Goal: Task Accomplishment & Management: Use online tool/utility

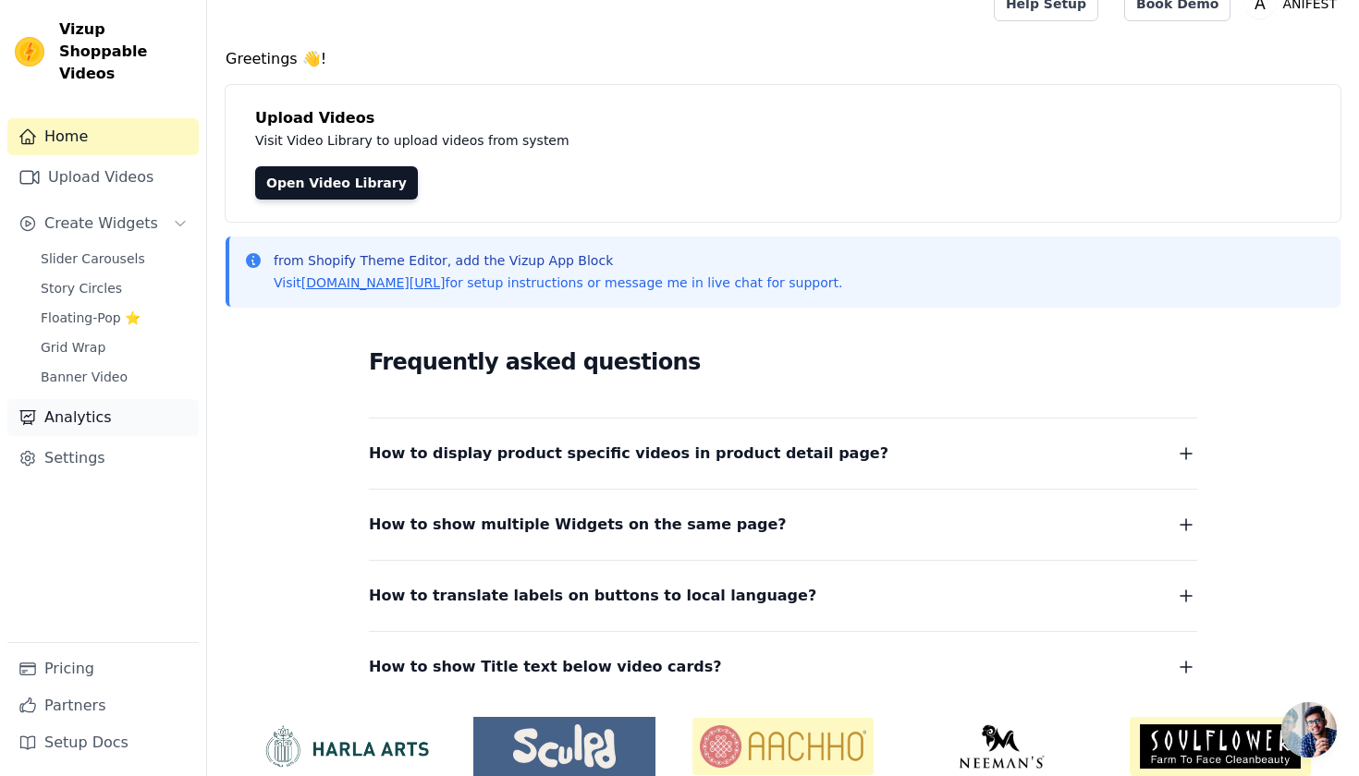
scroll to position [27, 0]
click at [135, 440] on link "Settings" at bounding box center [102, 458] width 191 height 37
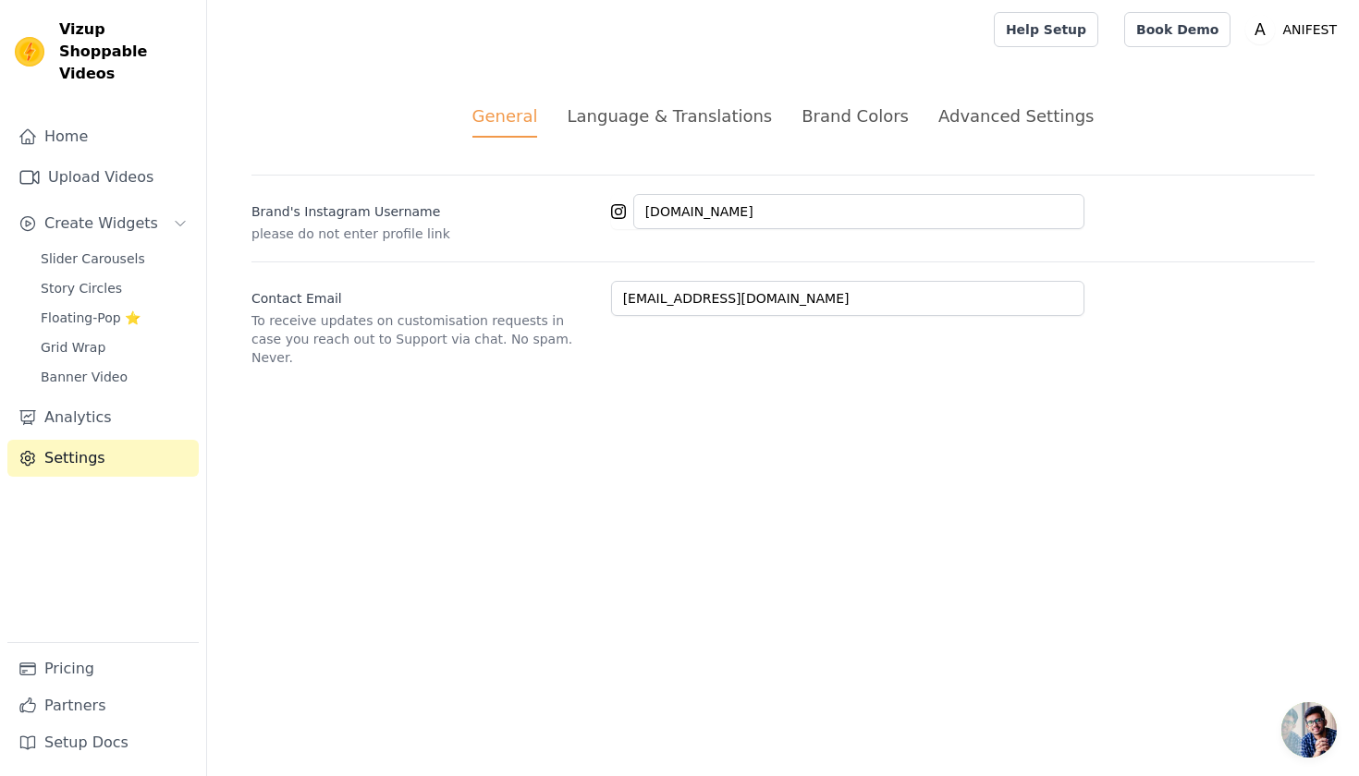
click at [788, 122] on ul "General Language & Translations Brand Colors Advanced Settings" at bounding box center [782, 121] width 1063 height 34
click at [810, 117] on div "Brand Colors" at bounding box center [854, 116] width 107 height 25
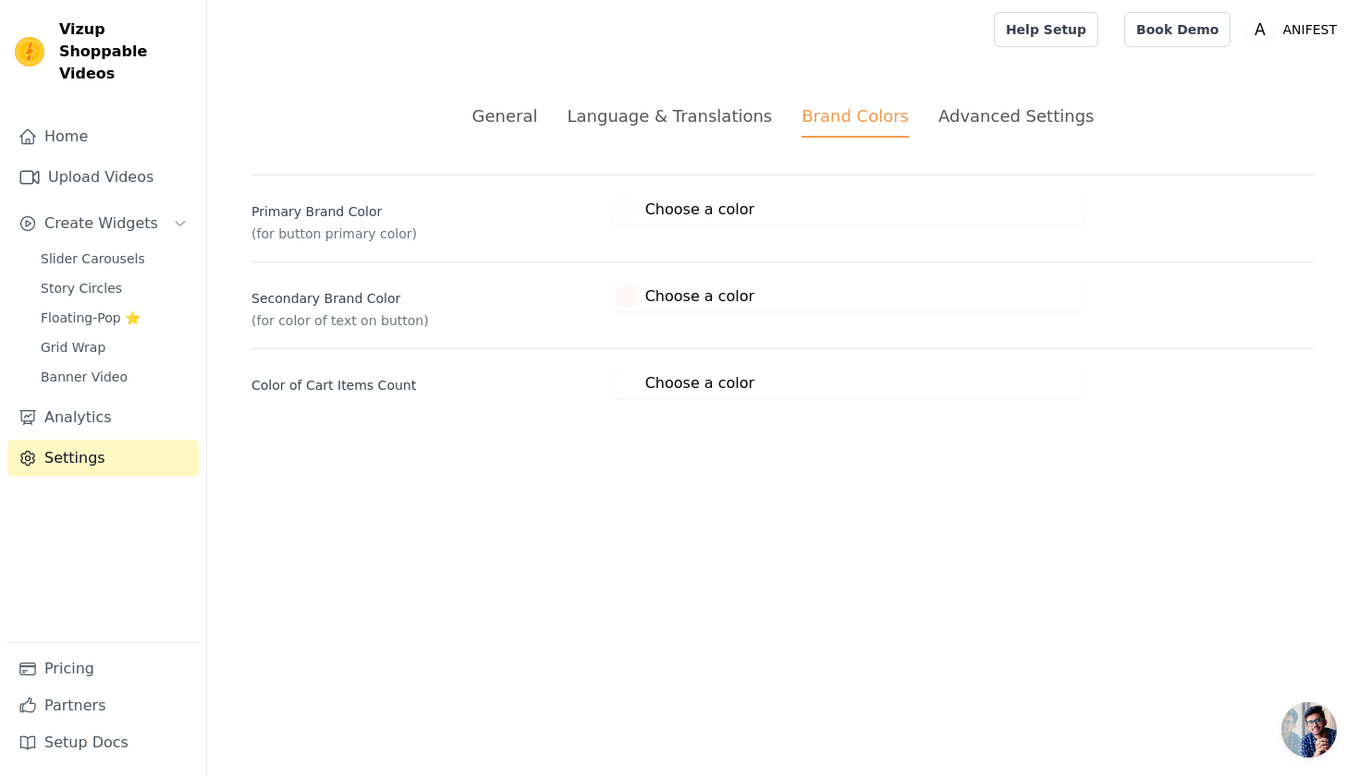
click at [938, 116] on div "Advanced Settings" at bounding box center [1015, 116] width 155 height 25
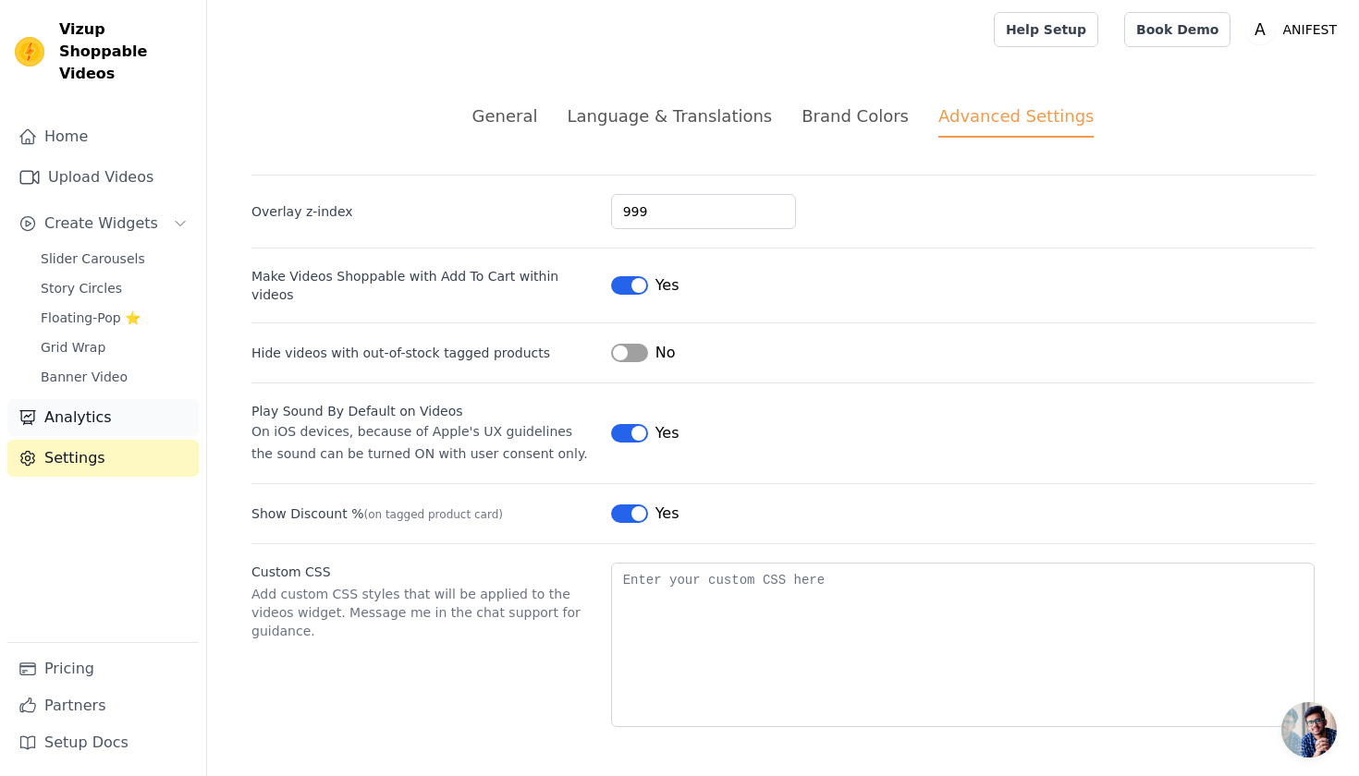
click at [109, 399] on link "Analytics" at bounding box center [102, 417] width 191 height 37
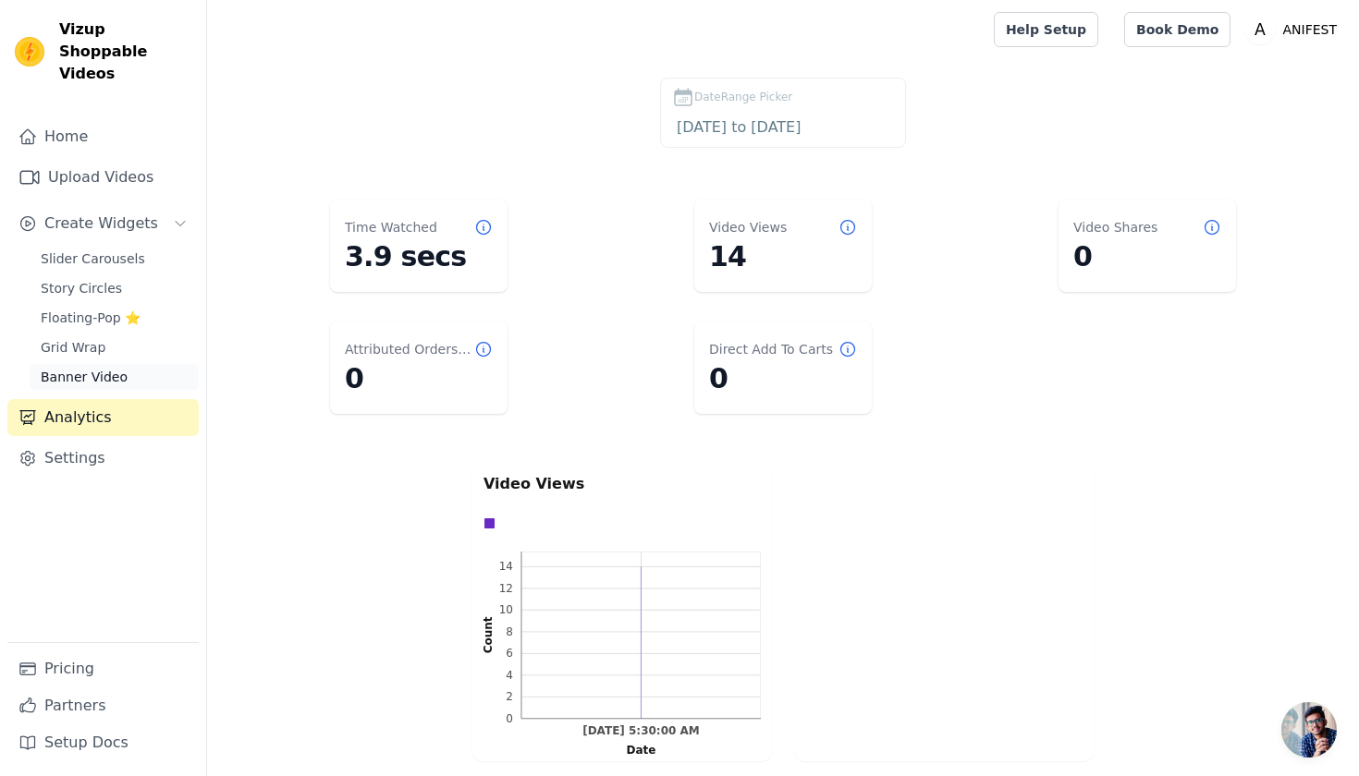
click at [111, 364] on link "Banner Video" at bounding box center [114, 377] width 169 height 26
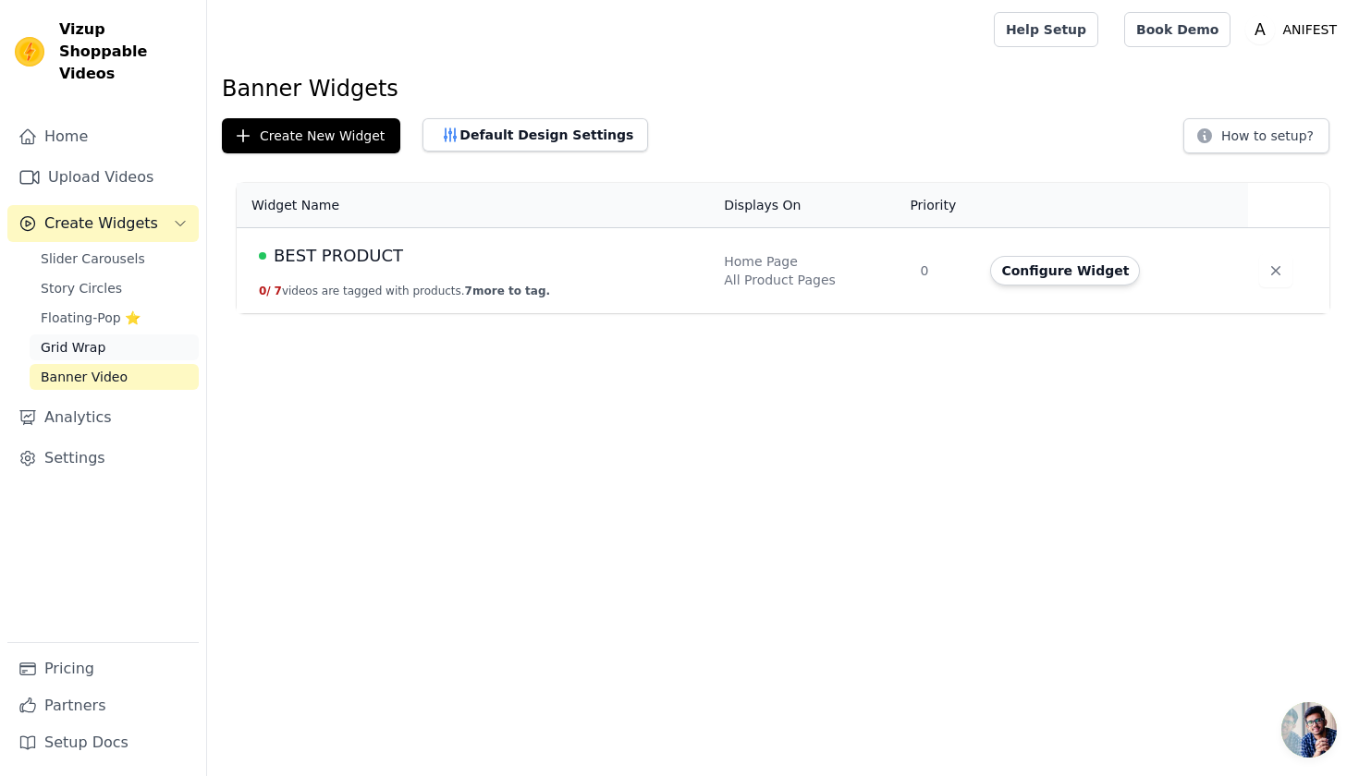
click at [122, 335] on link "Grid Wrap" at bounding box center [114, 348] width 169 height 26
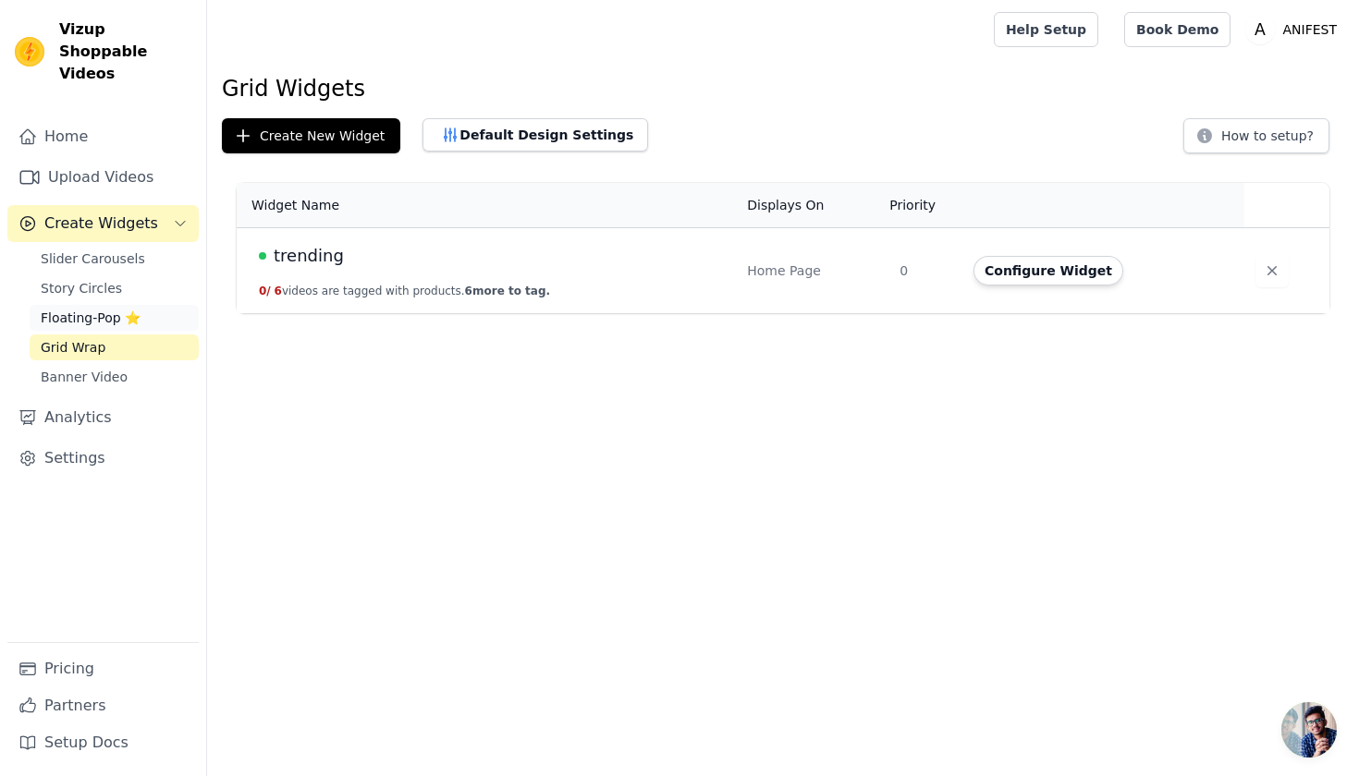
click at [116, 309] on span "Floating-Pop ⭐" at bounding box center [91, 318] width 100 height 18
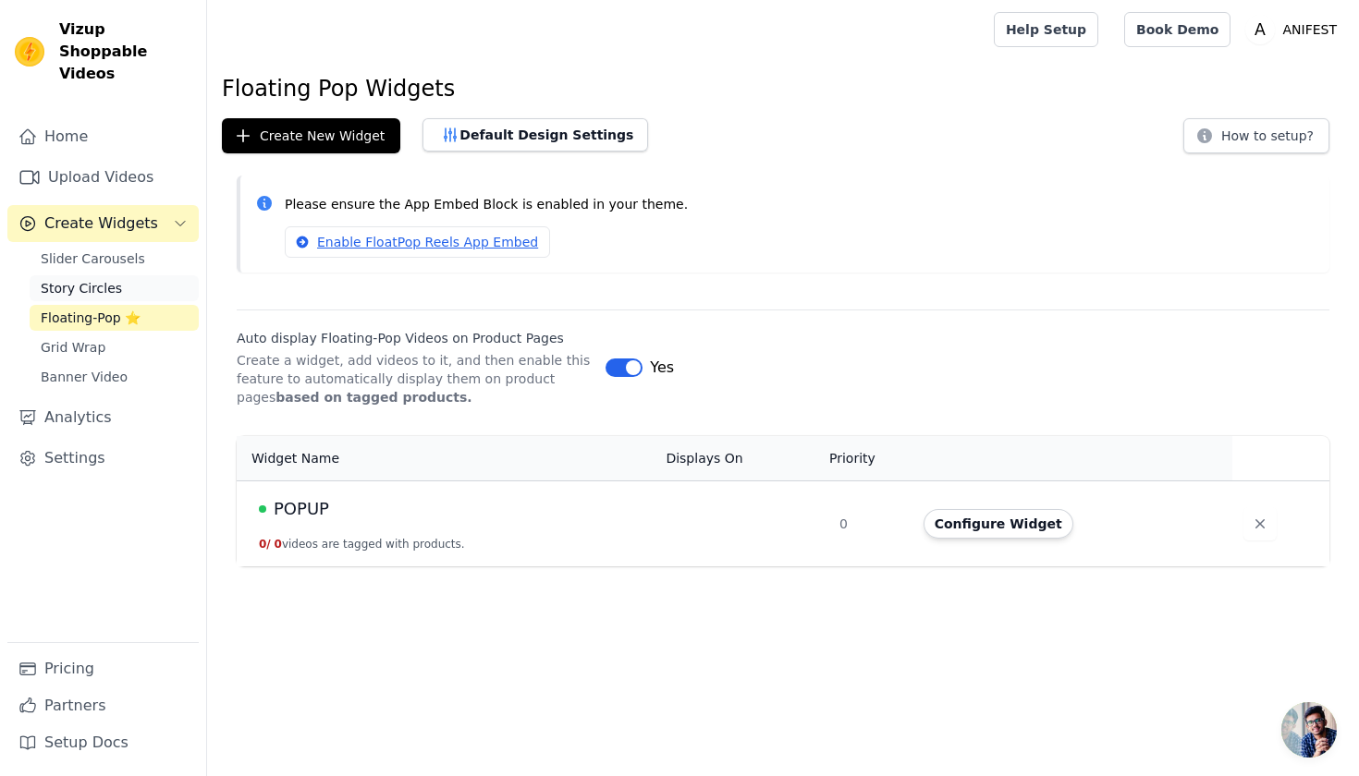
click at [116, 279] on span "Story Circles" at bounding box center [81, 288] width 81 height 18
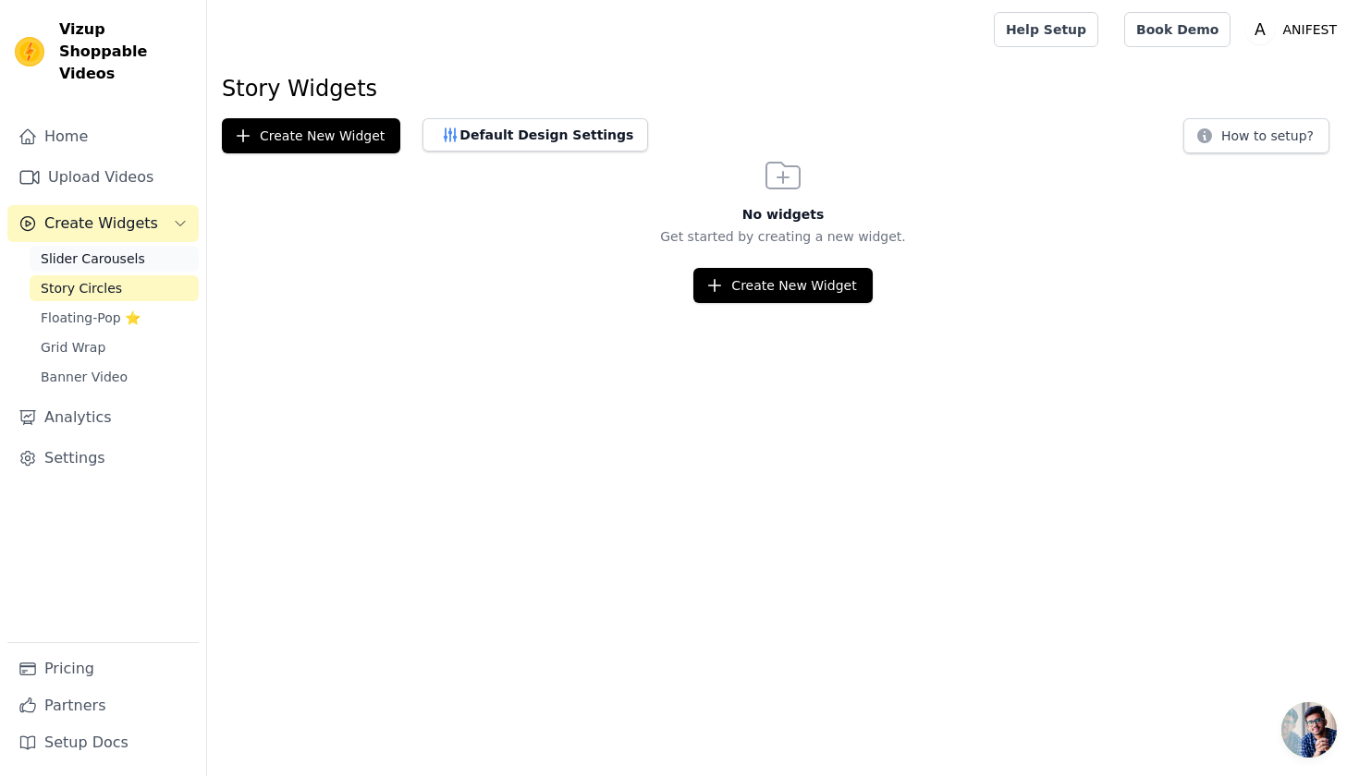
click at [122, 250] on span "Slider Carousels" at bounding box center [93, 259] width 104 height 18
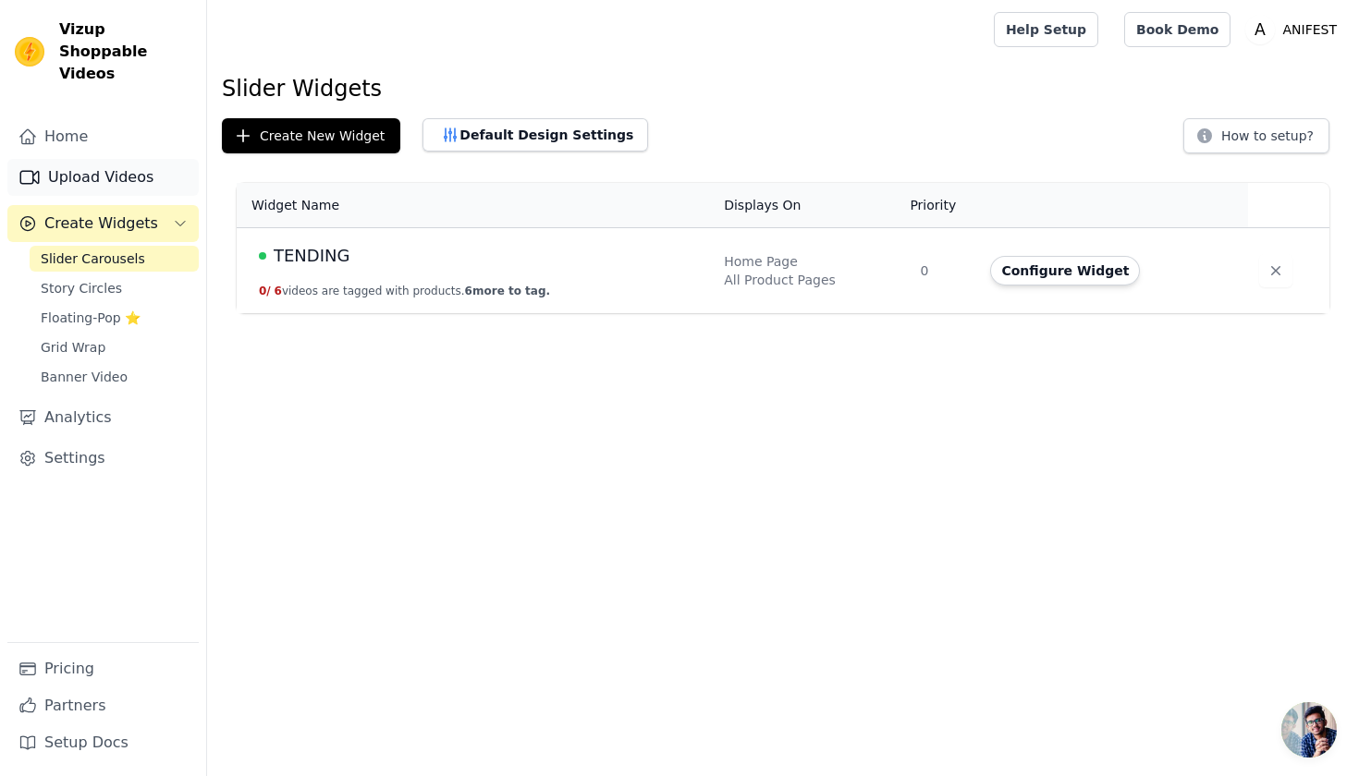
click at [113, 171] on link "Upload Videos" at bounding box center [102, 177] width 191 height 37
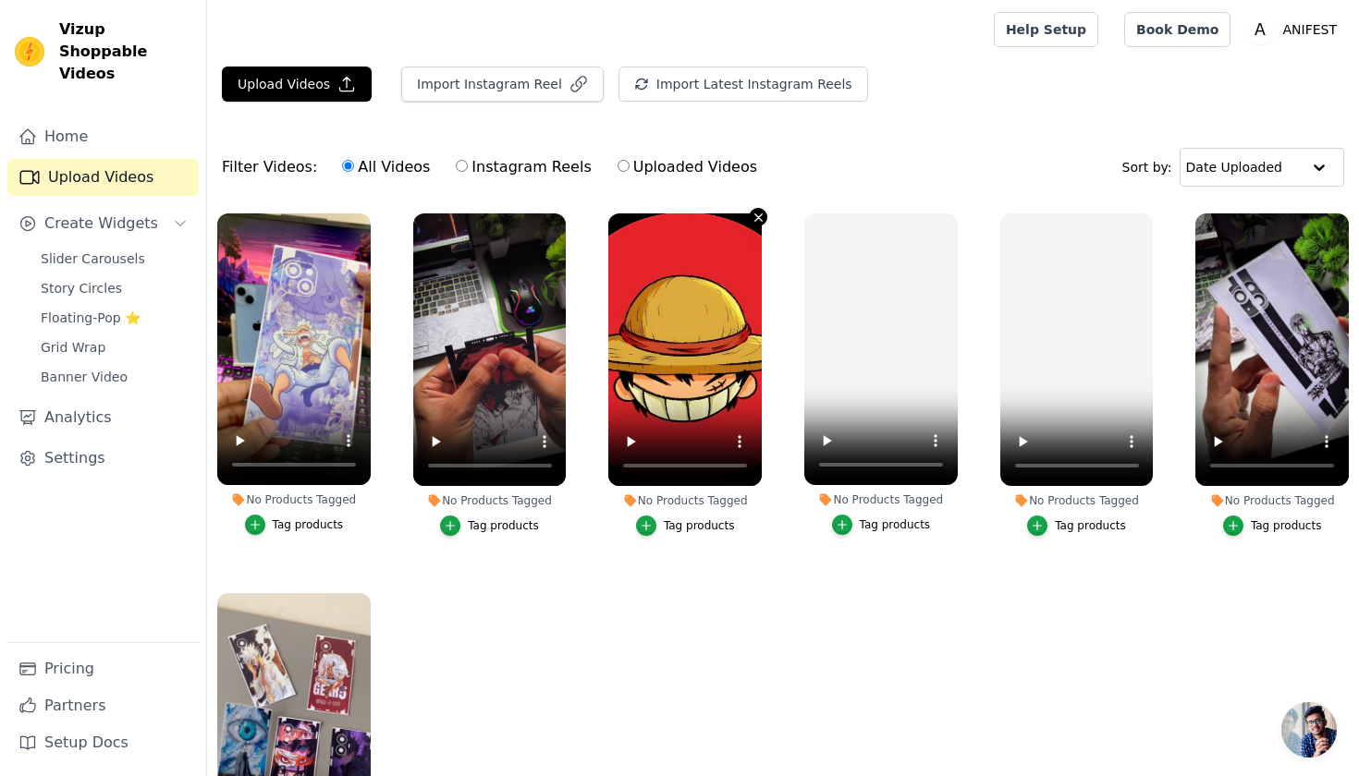
click at [756, 214] on icon "button" at bounding box center [759, 218] width 14 height 14
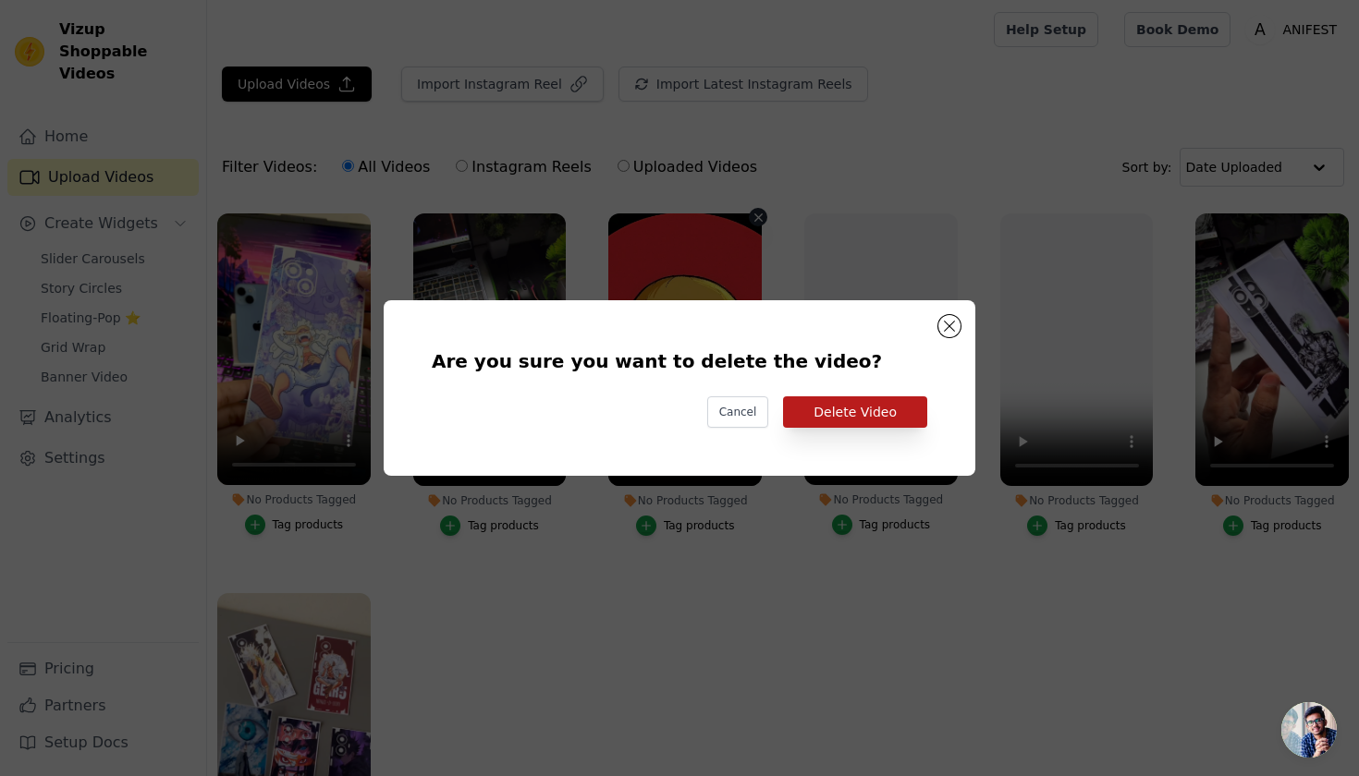
click at [839, 416] on button "Delete Video" at bounding box center [855, 412] width 144 height 31
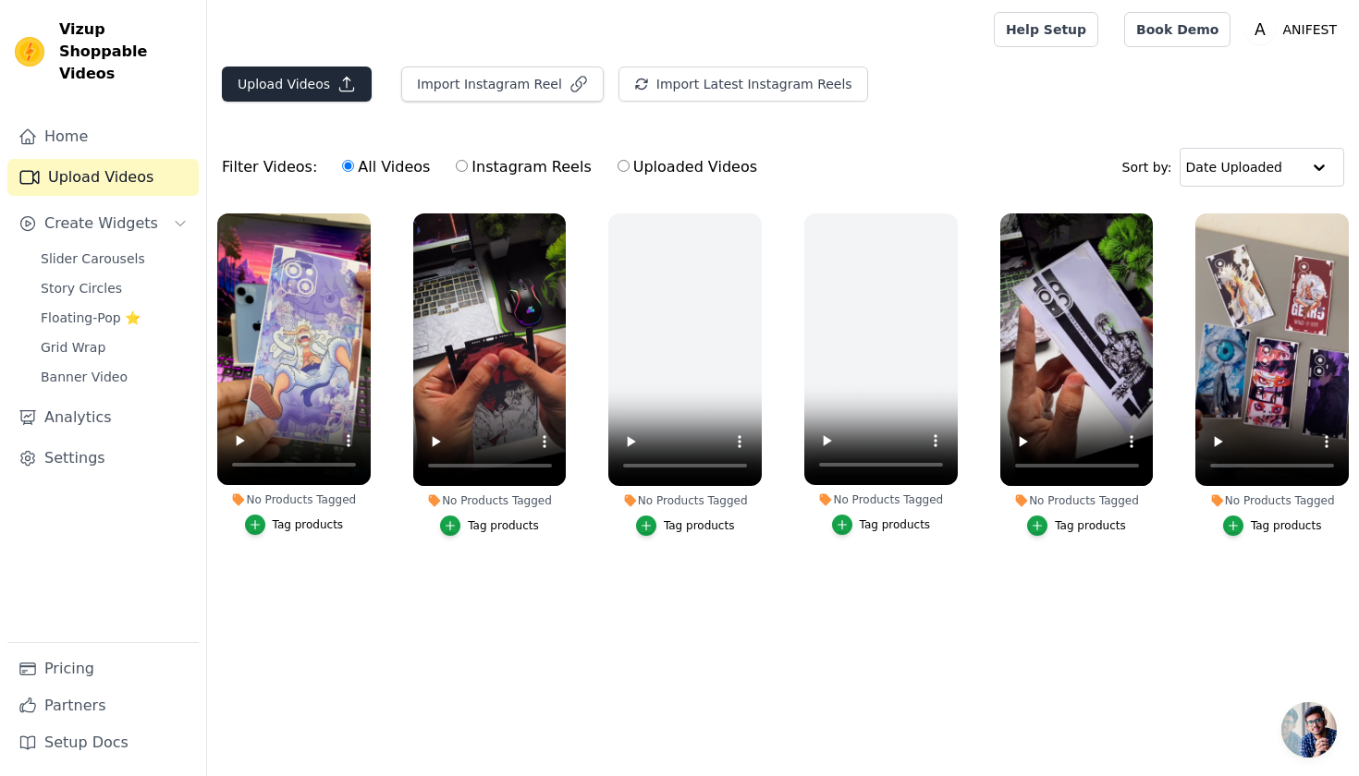
click at [275, 94] on button "Upload Videos" at bounding box center [297, 84] width 150 height 35
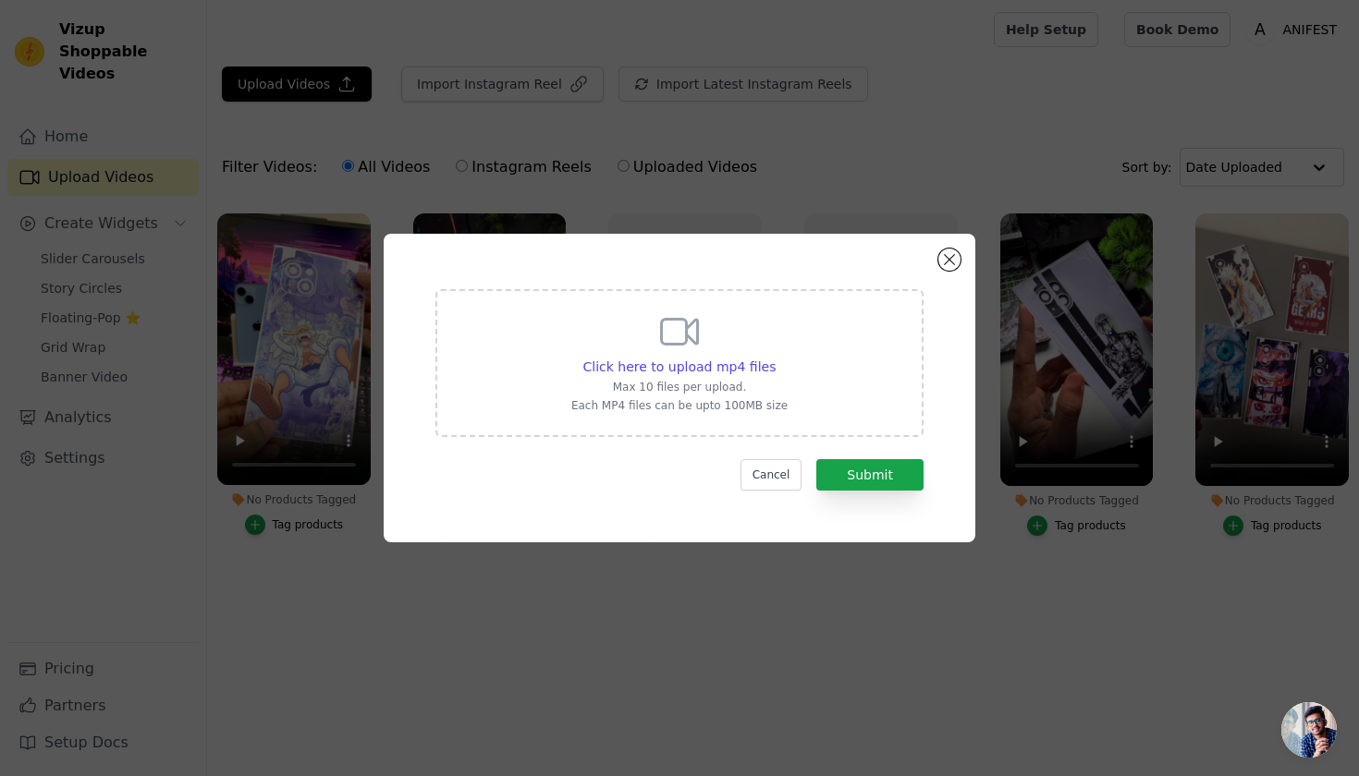
click at [617, 377] on div "Click here to upload mp4 files Max 10 files per upload. Each MP4 files can be u…" at bounding box center [679, 362] width 216 height 104
click at [775, 358] on input "Click here to upload mp4 files Max 10 files per upload. Each MP4 files can be u…" at bounding box center [775, 357] width 1 height 1
click at [776, 476] on button "Cancel" at bounding box center [771, 474] width 62 height 31
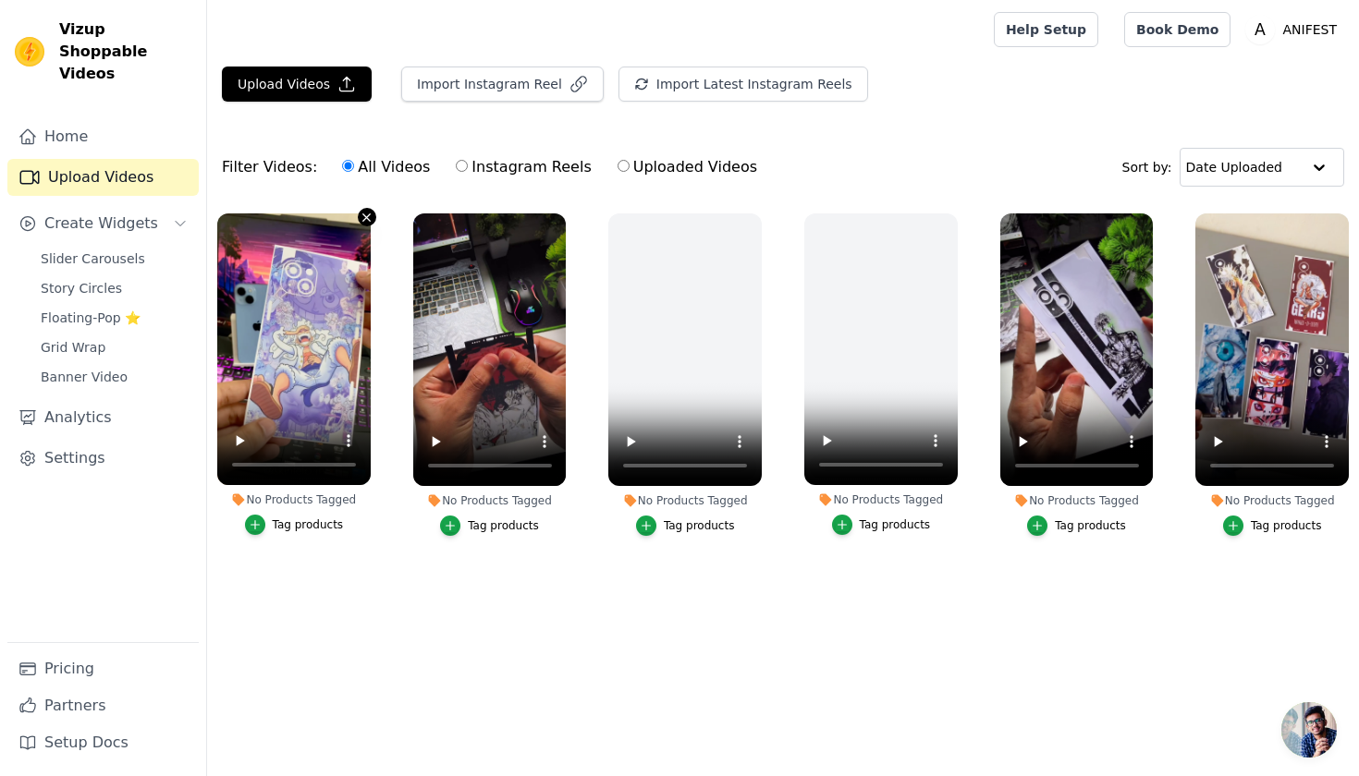
click at [363, 220] on icon "button" at bounding box center [367, 218] width 14 height 14
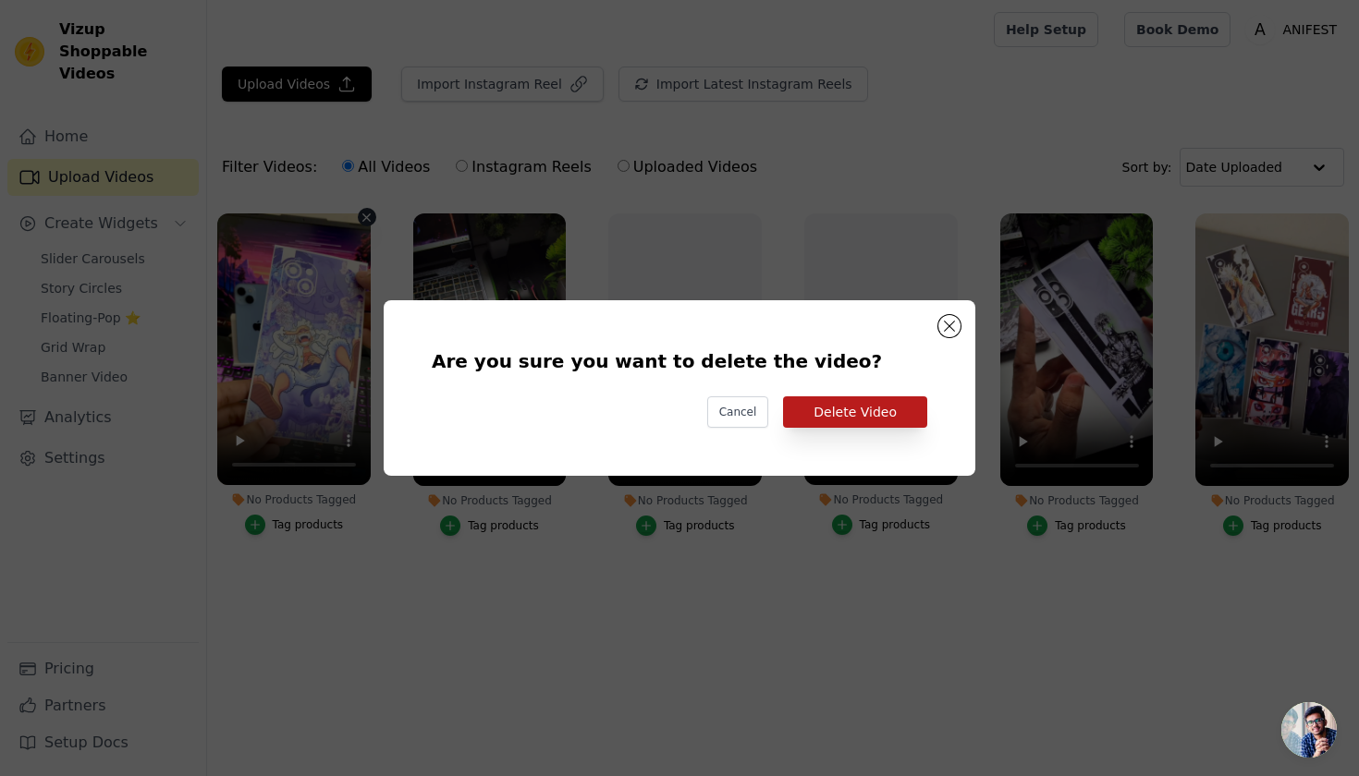
click at [844, 409] on button "Delete Video" at bounding box center [855, 412] width 144 height 31
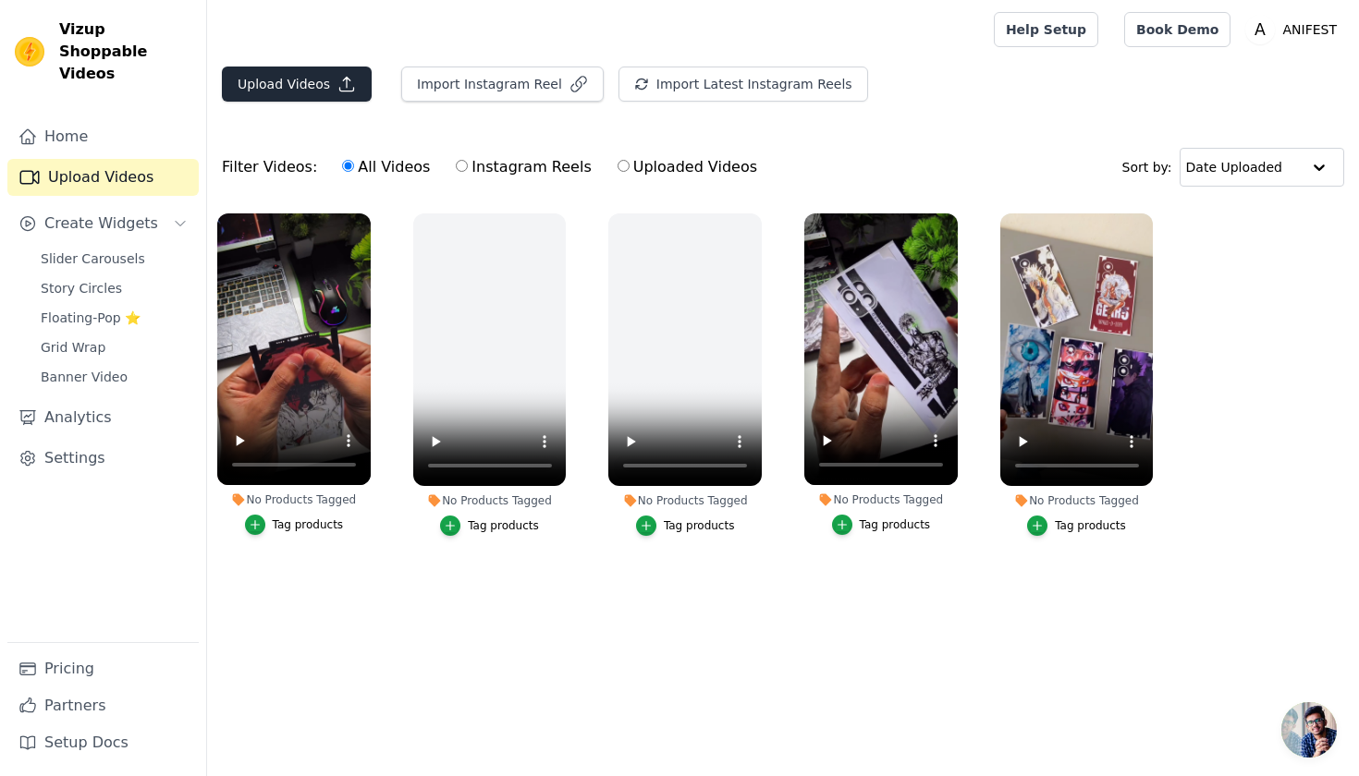
click at [281, 86] on button "Upload Videos" at bounding box center [297, 84] width 150 height 35
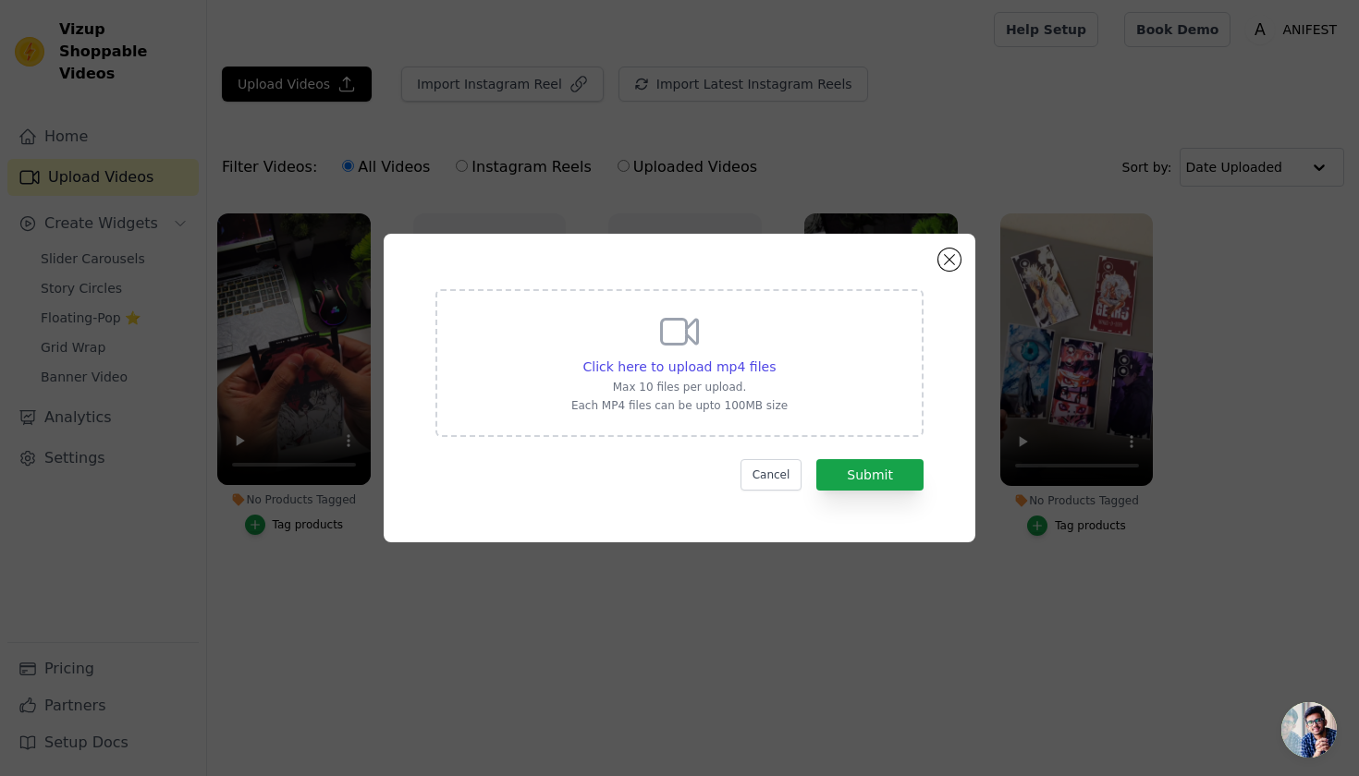
click at [673, 311] on icon at bounding box center [679, 332] width 44 height 44
click at [775, 357] on input "Click here to upload mp4 files Max 10 files per upload. Each MP4 files can be u…" at bounding box center [775, 357] width 1 height 1
type input "C:\fakepath\AQOiswG_bOrTs4qbt6haTgq8GW1jHpUF5L25yjH_KNzjHxVrGGgW02wqdaCL1ce.mp4"
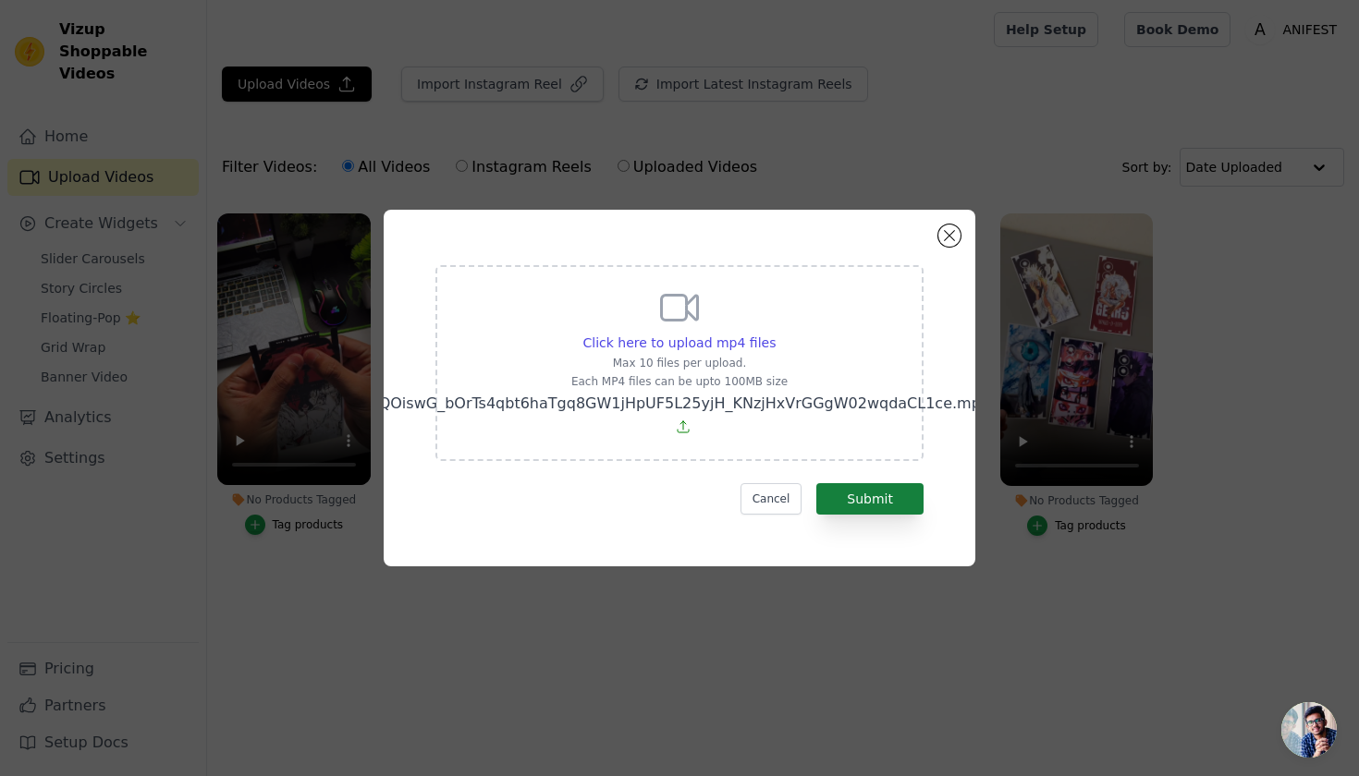
click at [890, 490] on button "Submit" at bounding box center [869, 498] width 107 height 31
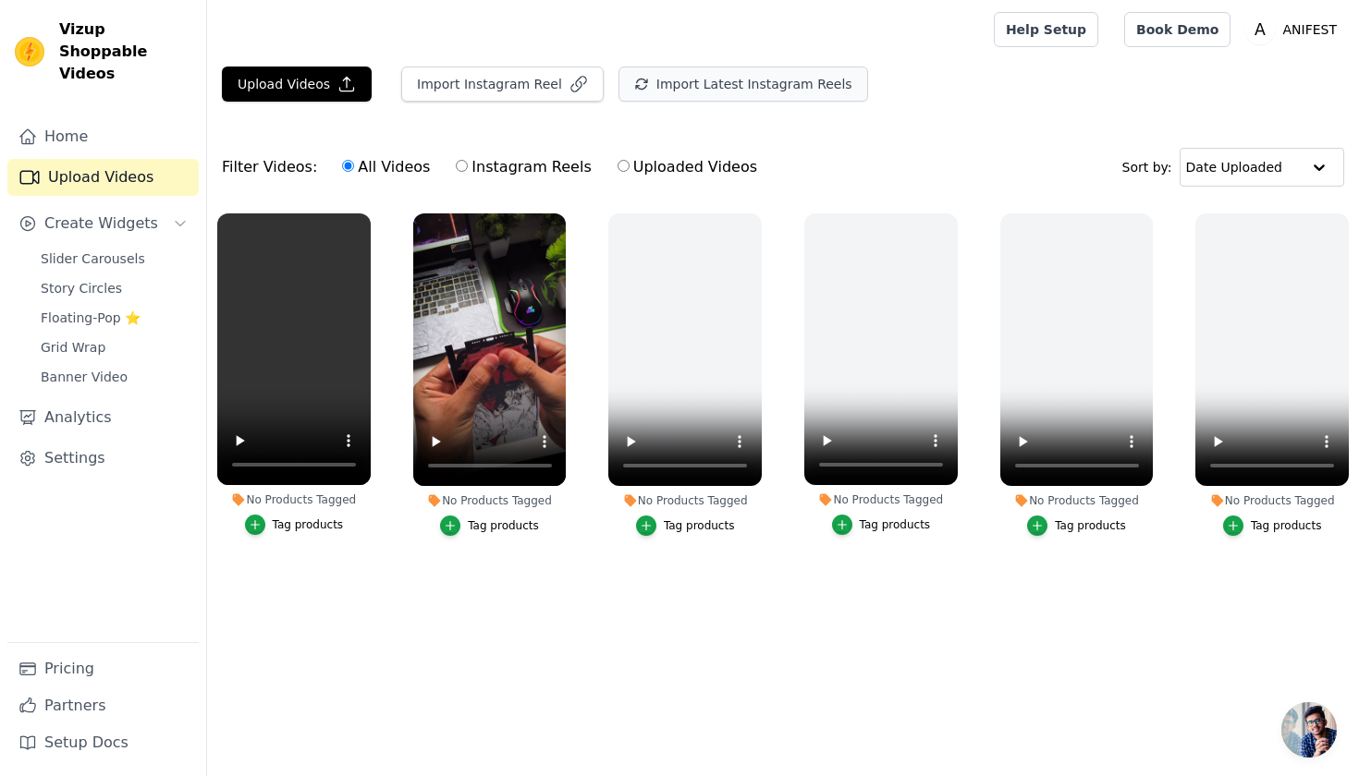
click at [722, 86] on button "Import Latest Instagram Reels" at bounding box center [743, 84] width 250 height 35
